Goal: Navigation & Orientation: Find specific page/section

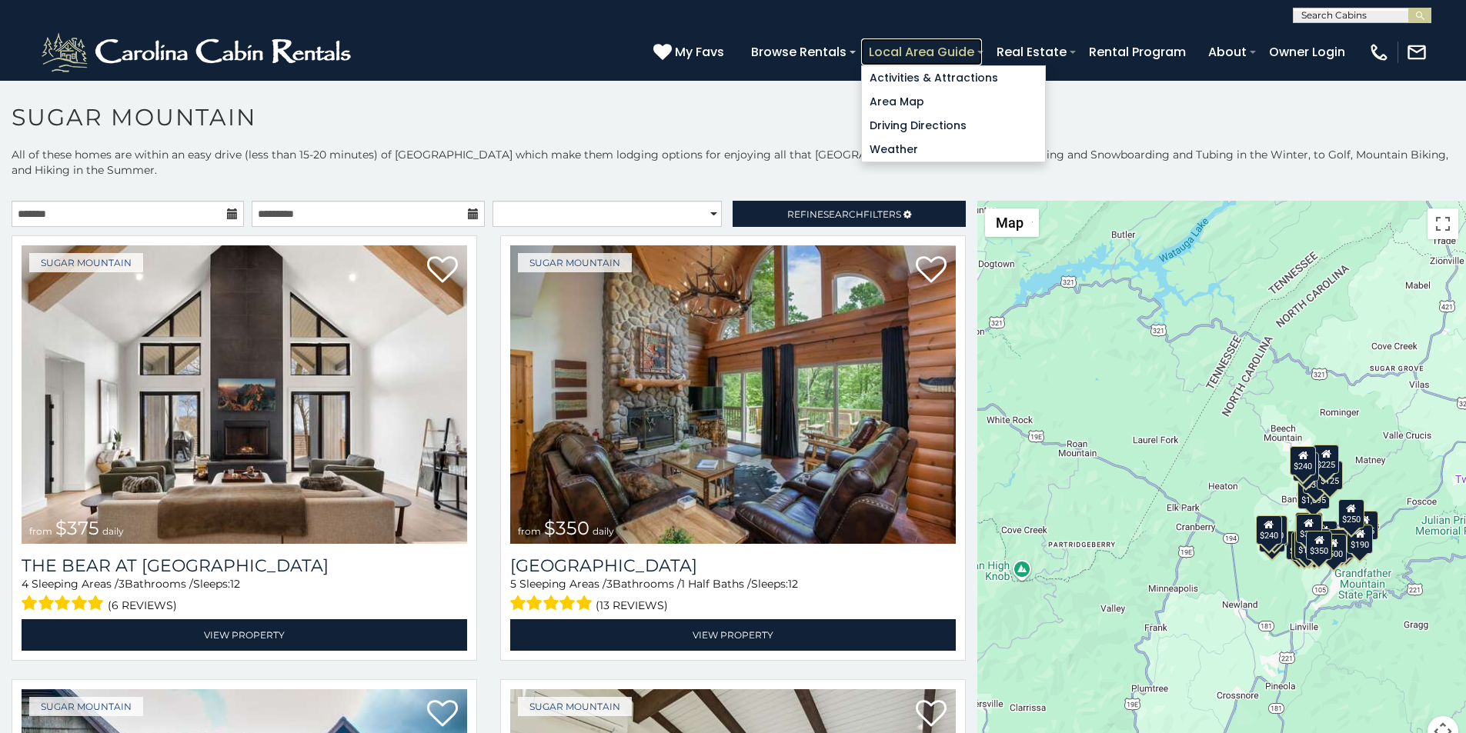
click at [982, 45] on link "Local Area Guide" at bounding box center [921, 51] width 121 height 27
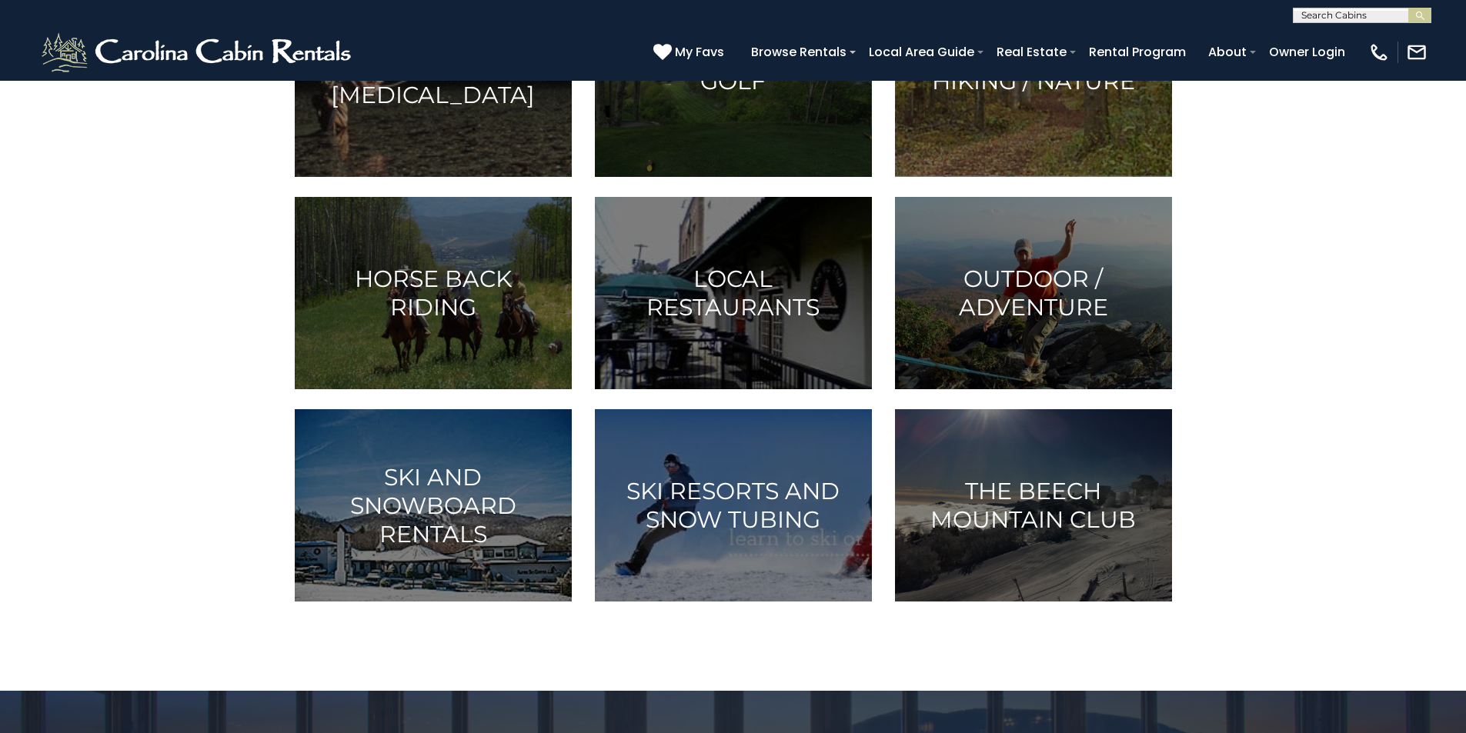
scroll to position [481, 0]
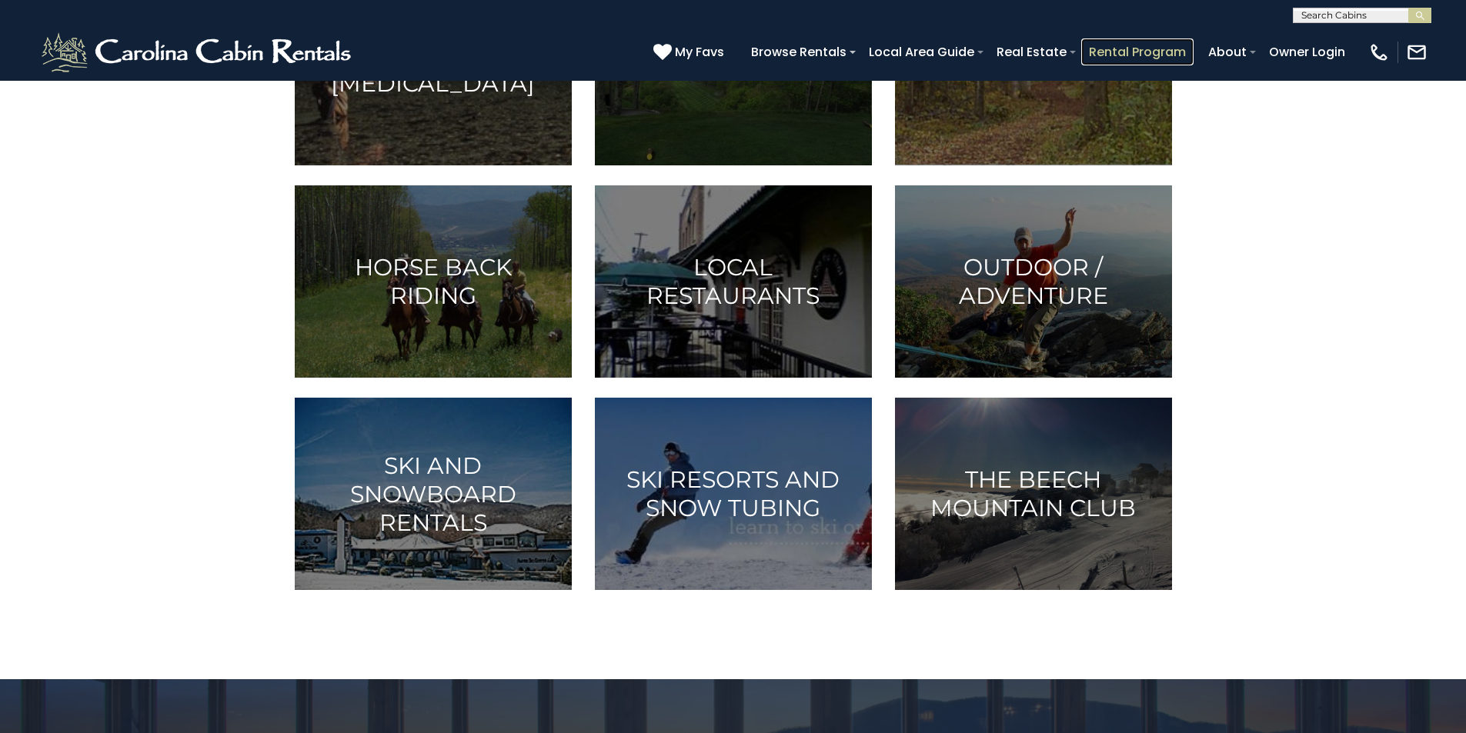
click at [1170, 46] on link "Rental Program" at bounding box center [1137, 51] width 112 height 27
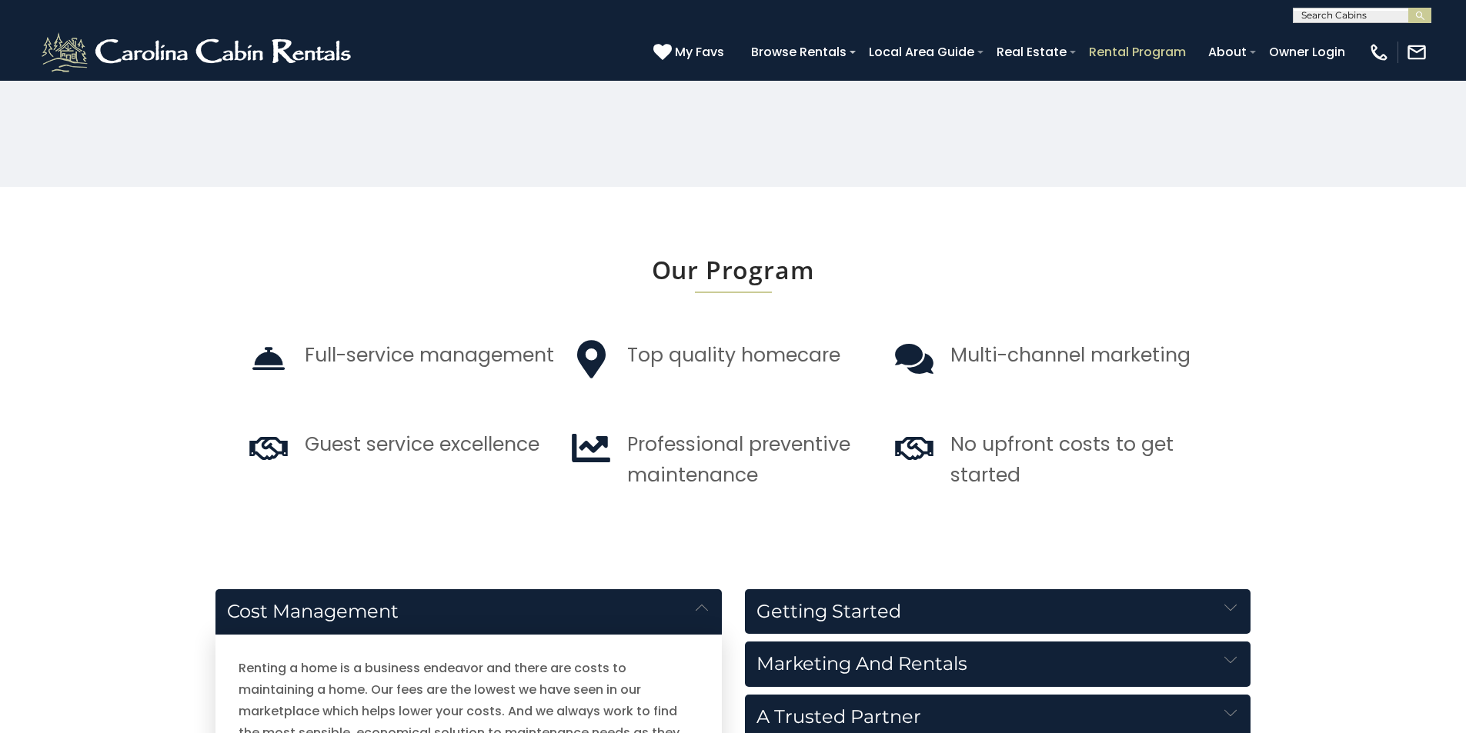
scroll to position [1250, 0]
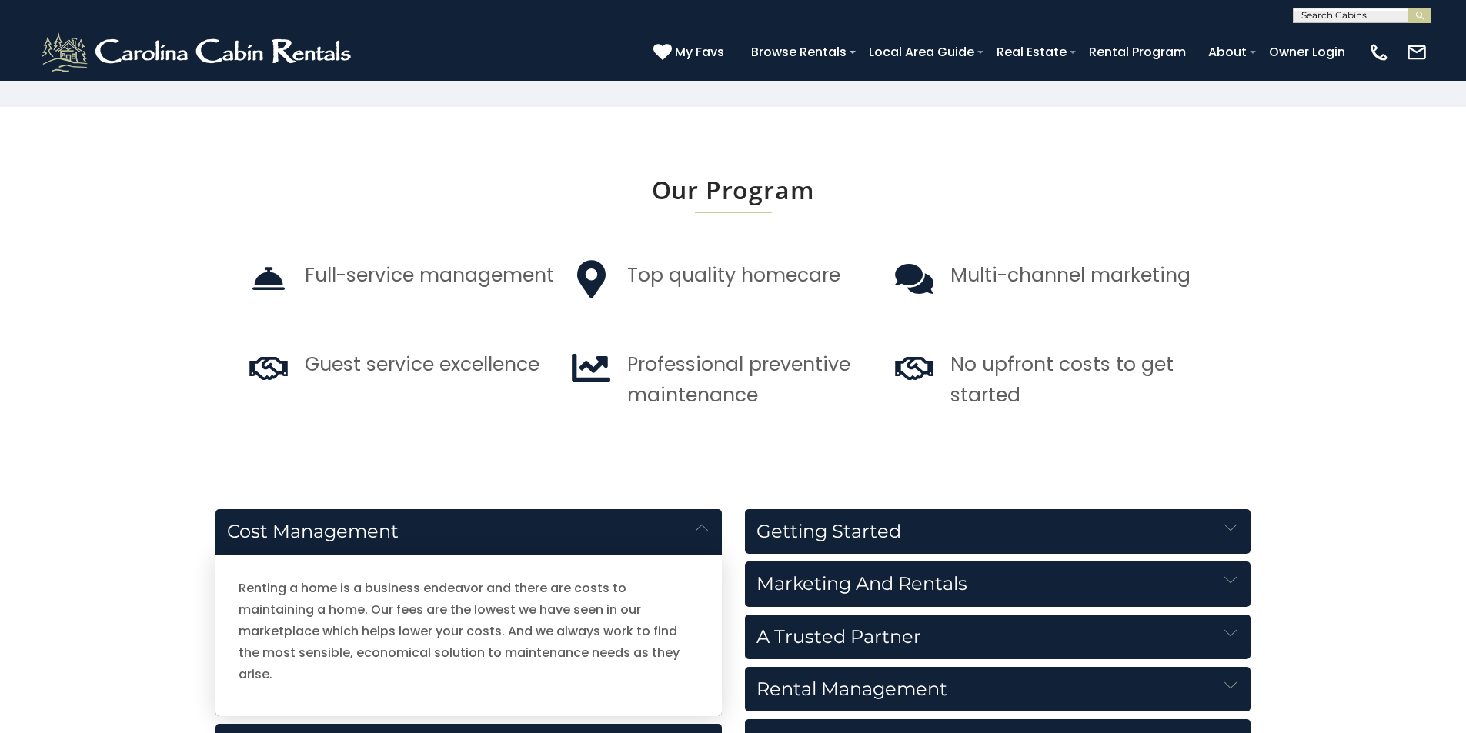
click at [0, 9] on div "**********" at bounding box center [733, 11] width 1466 height 23
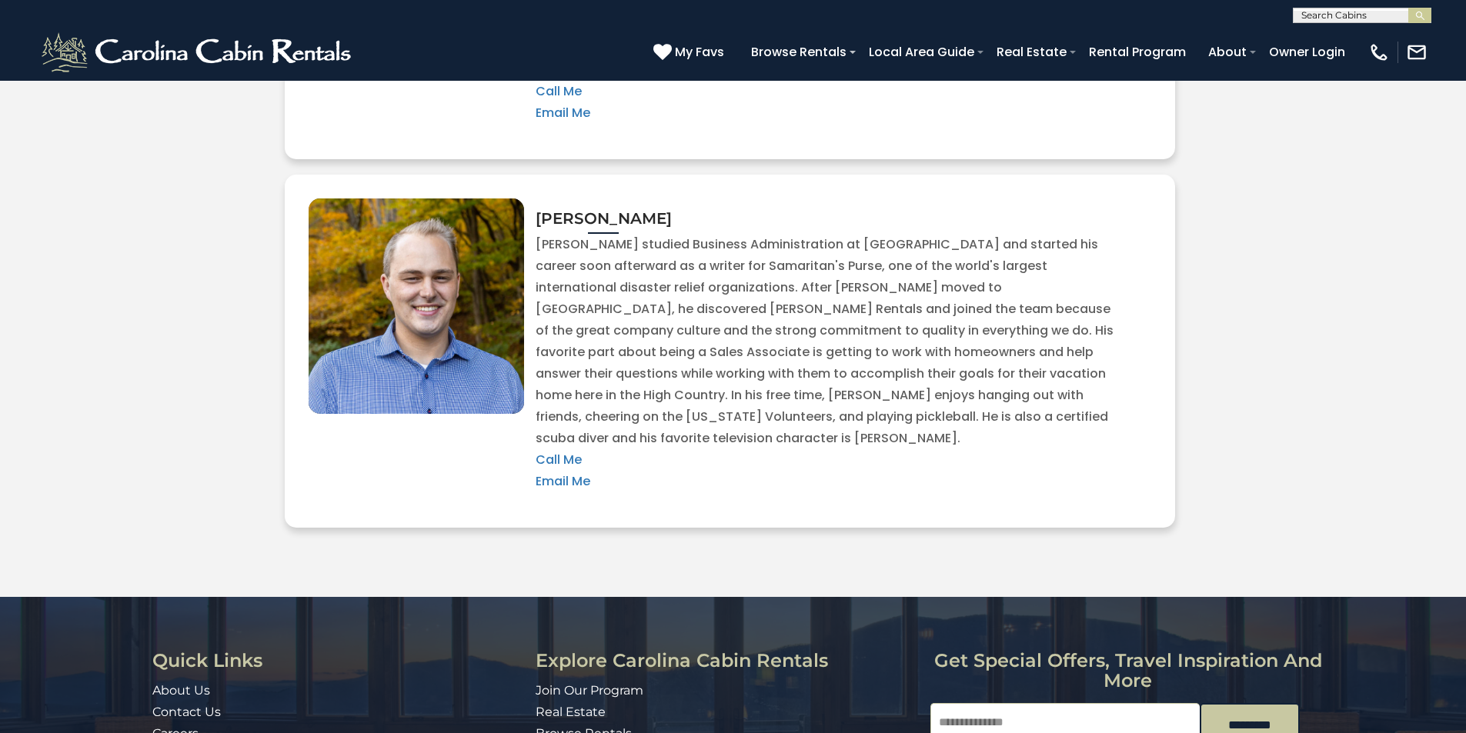
scroll to position [3398, 0]
